Goal: Task Accomplishment & Management: Manage account settings

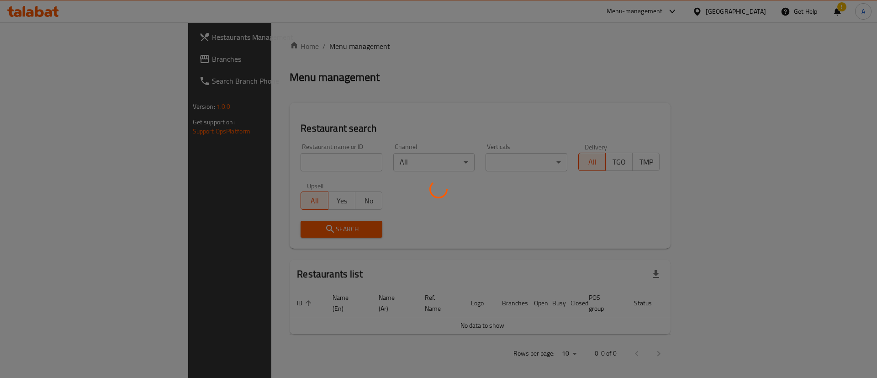
click at [294, 169] on div at bounding box center [438, 189] width 877 height 378
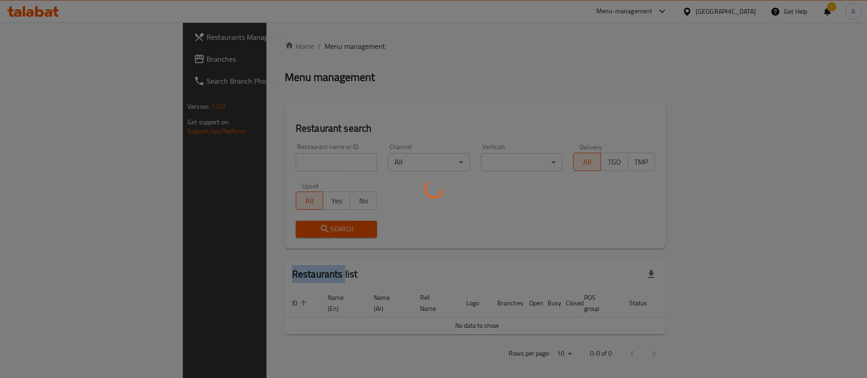
click at [294, 169] on div at bounding box center [433, 189] width 867 height 378
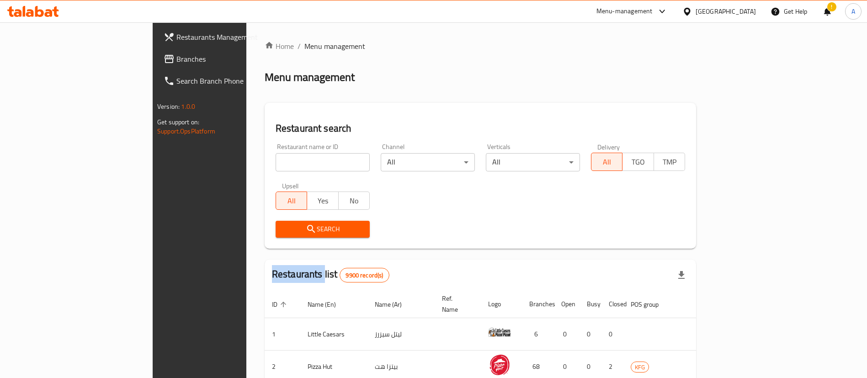
click at [294, 169] on input "search" at bounding box center [323, 162] width 94 height 18
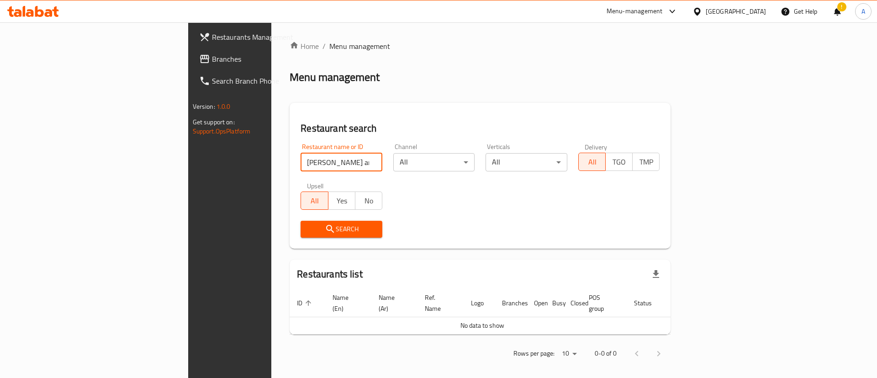
click at [329, 170] on input "joe and the juice" at bounding box center [342, 162] width 82 height 18
click at [304, 160] on input "joe and the juice" at bounding box center [342, 162] width 82 height 18
type input "joe"
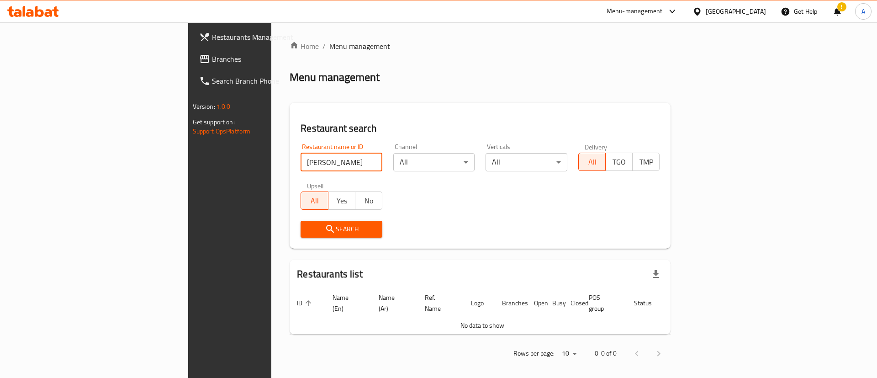
click button "Search" at bounding box center [342, 229] width 82 height 17
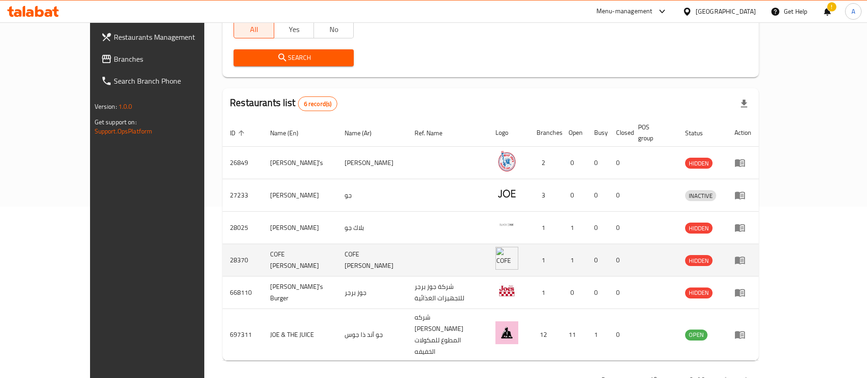
scroll to position [174, 0]
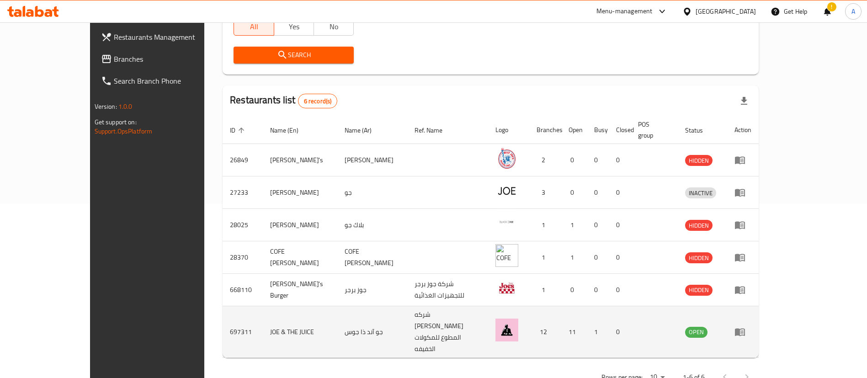
click at [745, 329] on icon "enhanced table" at bounding box center [740, 333] width 10 height 8
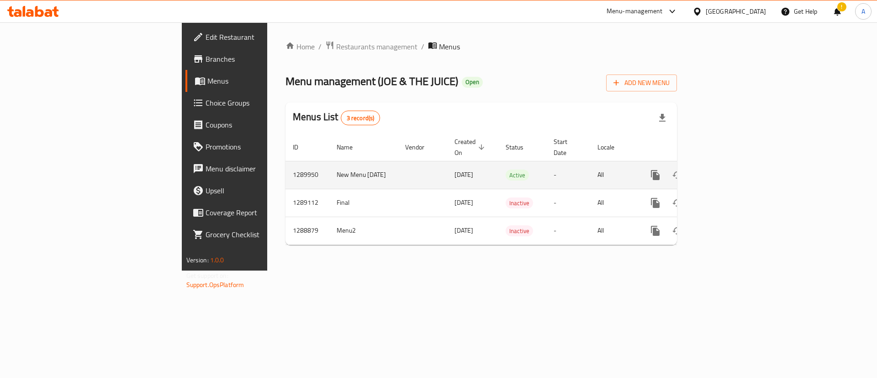
click at [727, 170] on icon "enhanced table" at bounding box center [721, 175] width 11 height 11
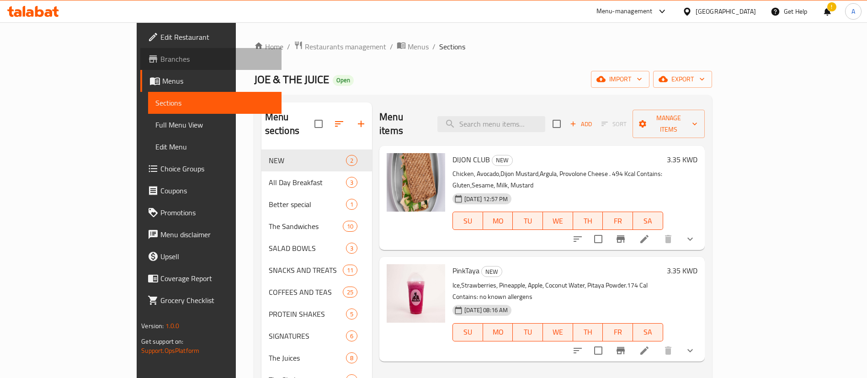
click at [160, 53] on span "Branches" at bounding box center [217, 58] width 114 height 11
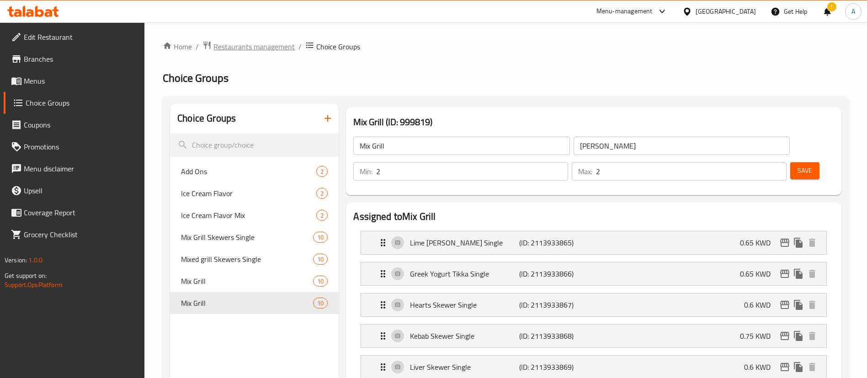
click at [262, 41] on span "Restaurants management" at bounding box center [253, 46] width 81 height 11
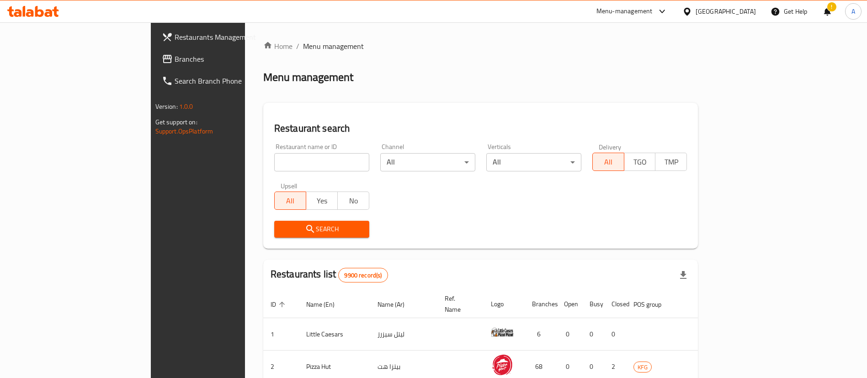
click at [313, 167] on input "search" at bounding box center [321, 162] width 95 height 18
click at [24, 17] on div at bounding box center [33, 11] width 66 height 18
click at [41, 5] on div at bounding box center [33, 11] width 66 height 18
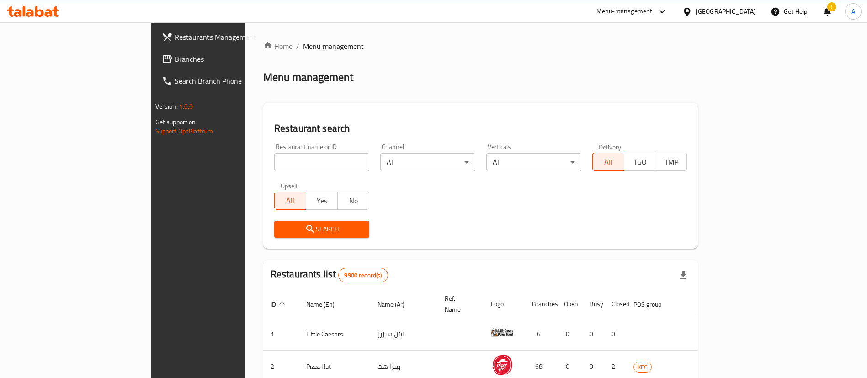
click at [38, 20] on div at bounding box center [33, 11] width 66 height 18
click at [38, 17] on div at bounding box center [33, 11] width 66 height 18
click at [38, 16] on icon at bounding box center [33, 11] width 52 height 11
